Goal: Information Seeking & Learning: Learn about a topic

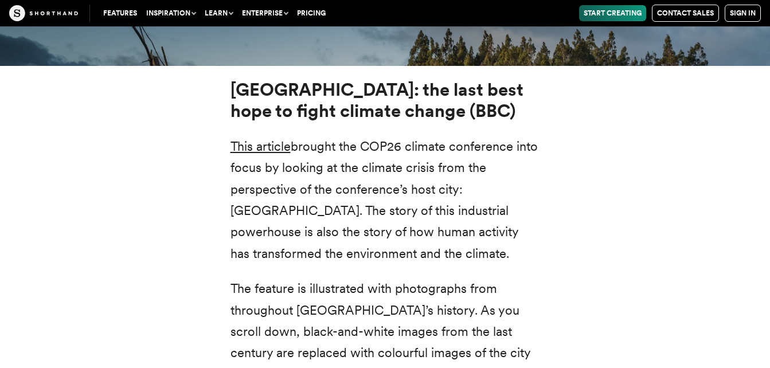
scroll to position [4102, 0]
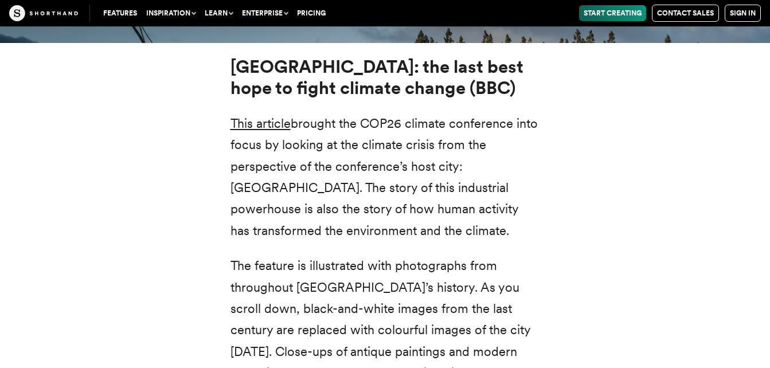
click at [332, 56] on strong "[GEOGRAPHIC_DATA]: the last best hope to fight climate change (BBC)" at bounding box center [376, 77] width 293 height 42
click at [283, 116] on link "This article" at bounding box center [260, 123] width 60 height 15
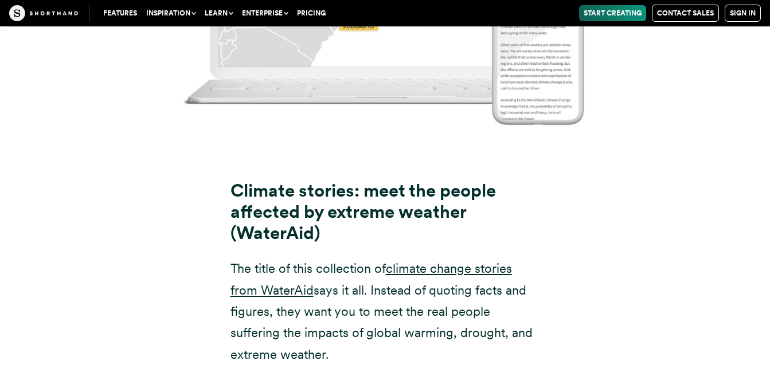
scroll to position [7609, 0]
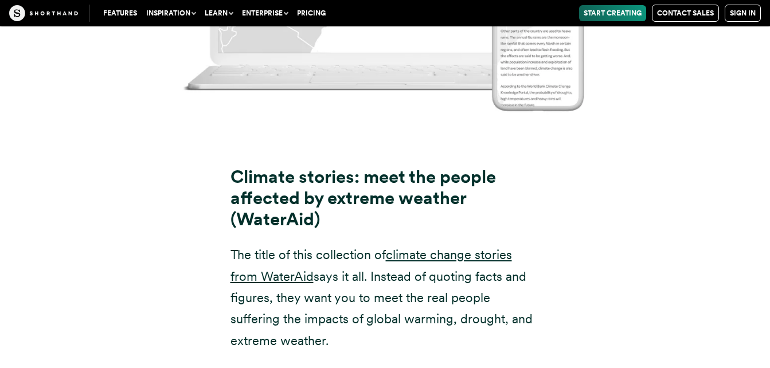
click at [404, 166] on strong "Climate stories: meet the people affected by extreme weather (WaterAid)" at bounding box center [362, 198] width 265 height 64
click at [418, 247] on link "climate change stories from WaterAid" at bounding box center [370, 265] width 281 height 36
